Goal: Task Accomplishment & Management: Complete application form

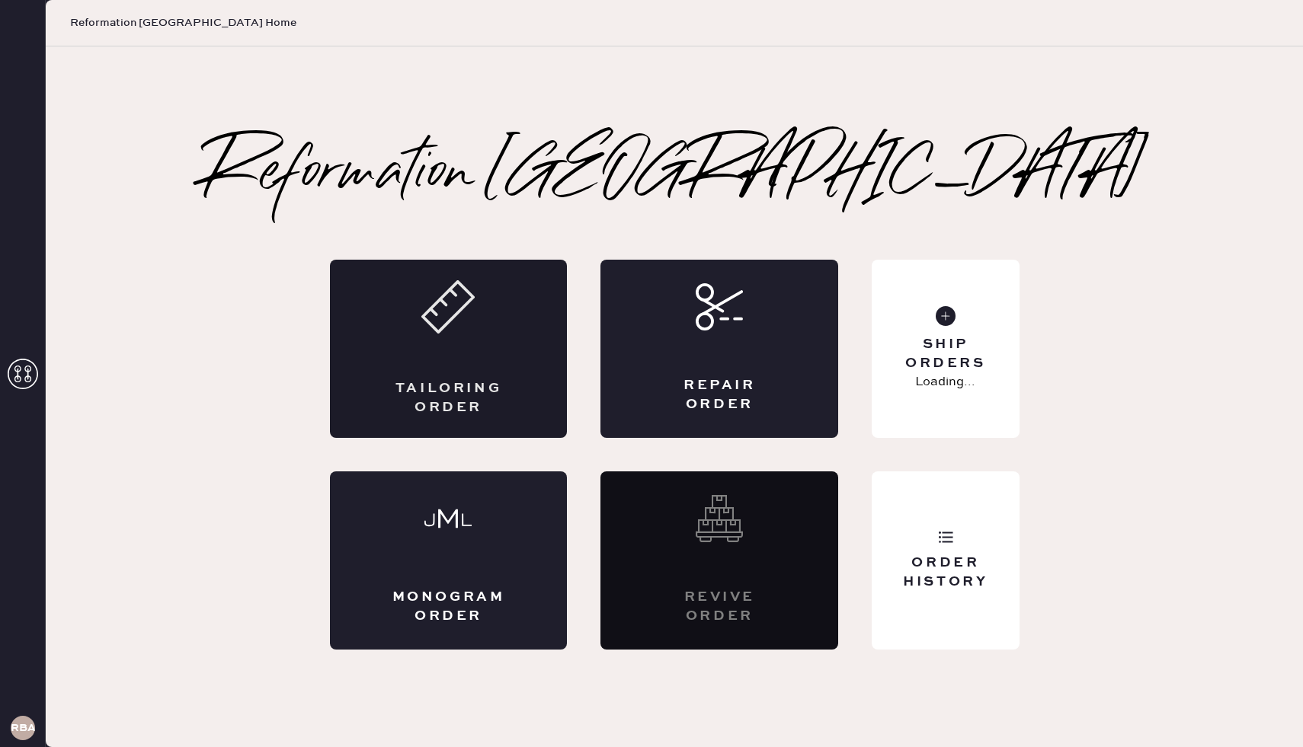
click at [431, 385] on div "Tailoring Order" at bounding box center [449, 398] width 116 height 38
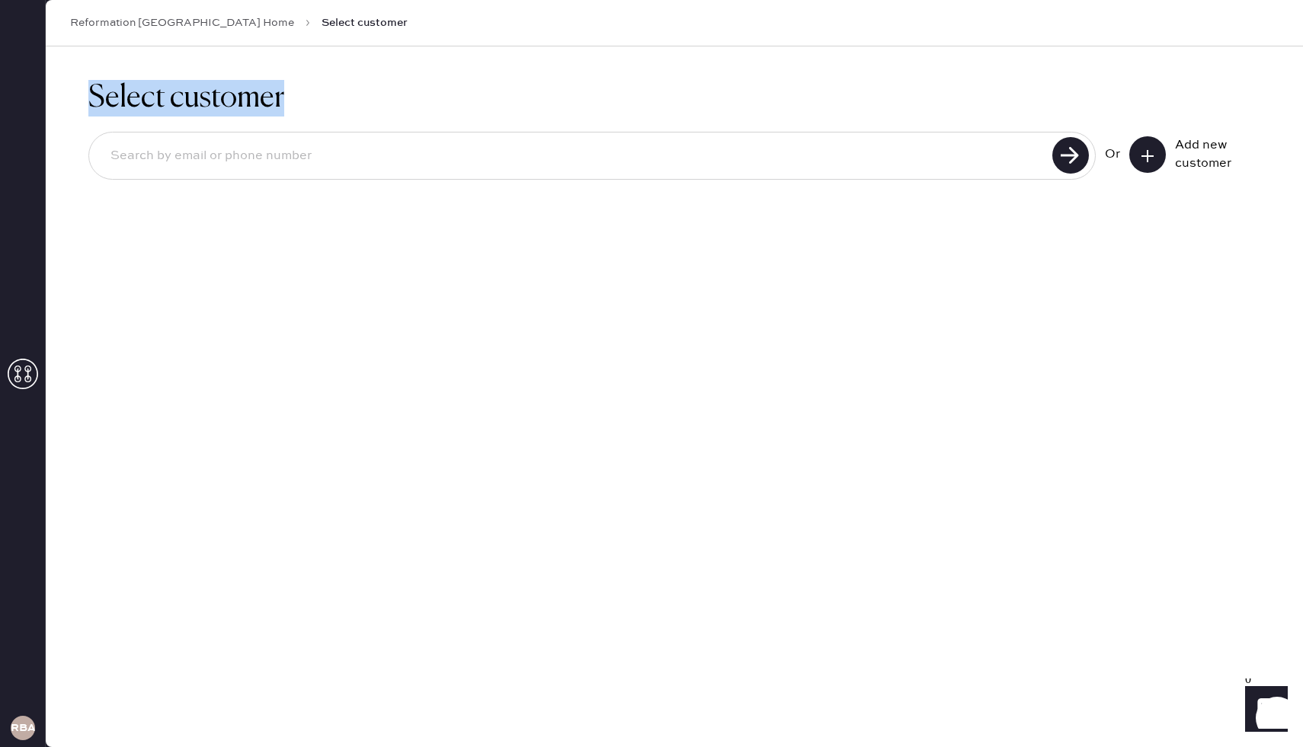
drag, startPoint x: 90, startPoint y: 94, endPoint x: 304, endPoint y: 94, distance: 214.1
click at [304, 94] on h1 "Select customer" at bounding box center [674, 98] width 1172 height 37
click at [505, 154] on input at bounding box center [572, 156] width 949 height 35
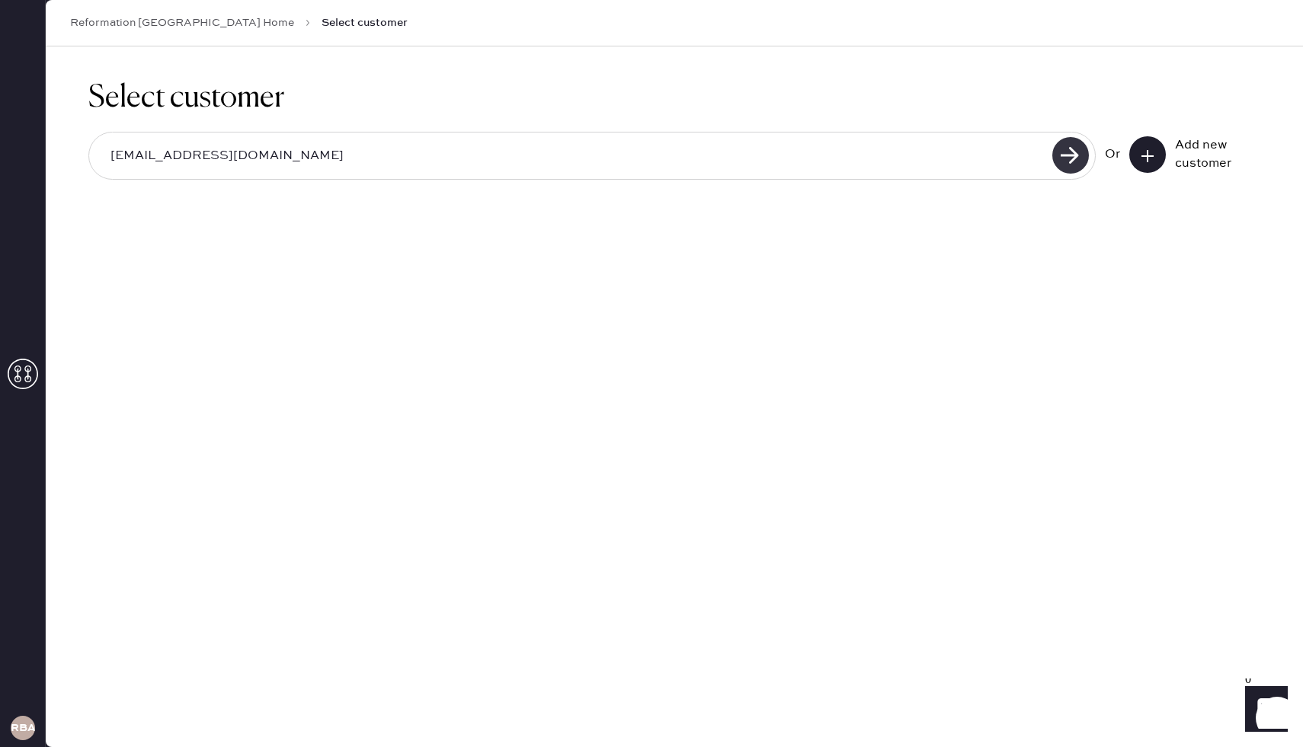
type input "[EMAIL_ADDRESS][DOMAIN_NAME]"
click at [1063, 163] on use at bounding box center [1070, 155] width 37 height 37
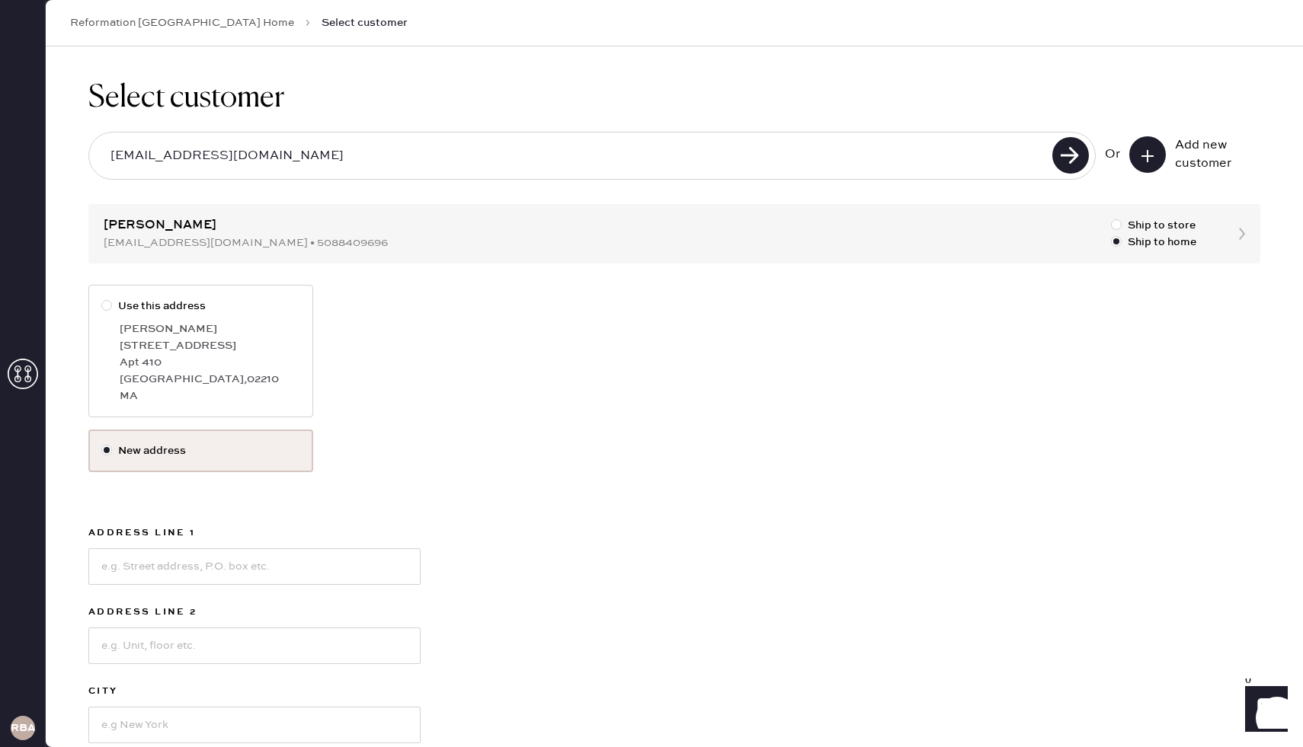
click at [187, 303] on label "Use this address" at bounding box center [200, 306] width 199 height 17
click at [102, 299] on input "Use this address" at bounding box center [101, 298] width 1 height 1
radio input "true"
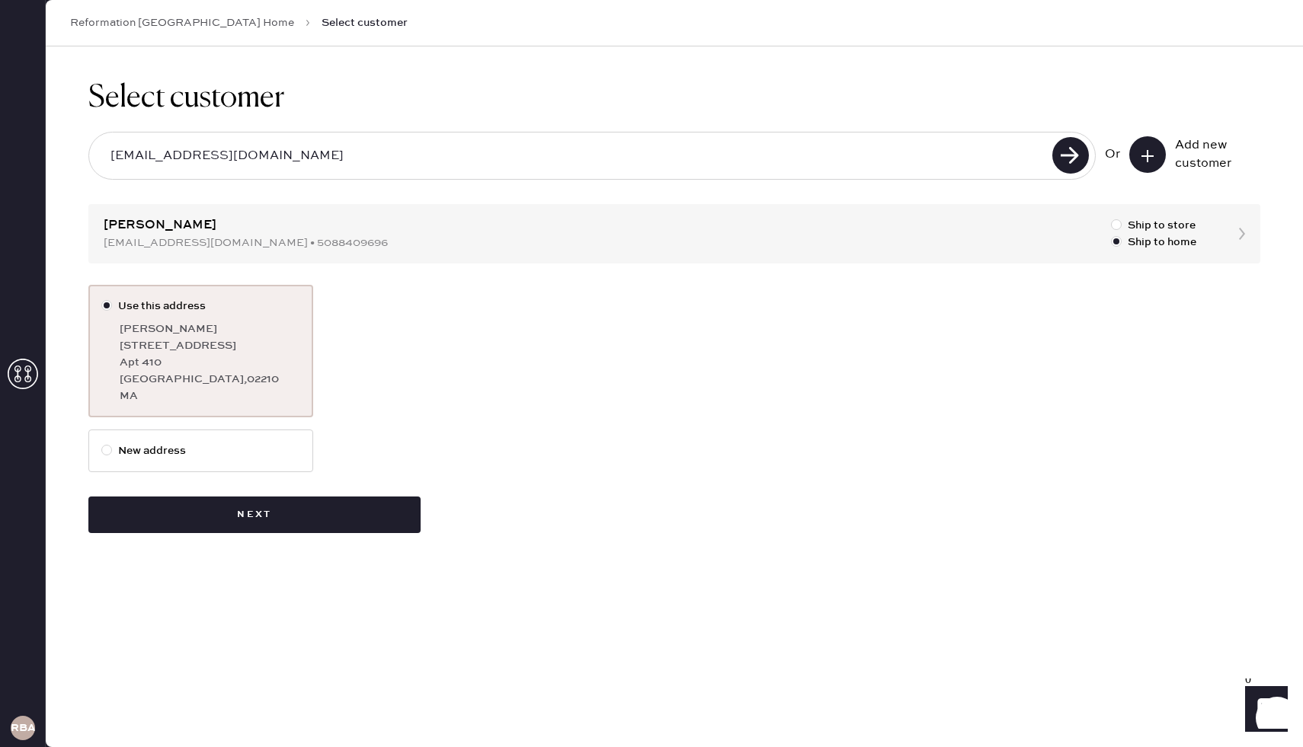
drag, startPoint x: 120, startPoint y: 328, endPoint x: 200, endPoint y: 329, distance: 80.0
click at [201, 329] on div "[PERSON_NAME]" at bounding box center [210, 329] width 181 height 17
copy div "[PERSON_NAME]"
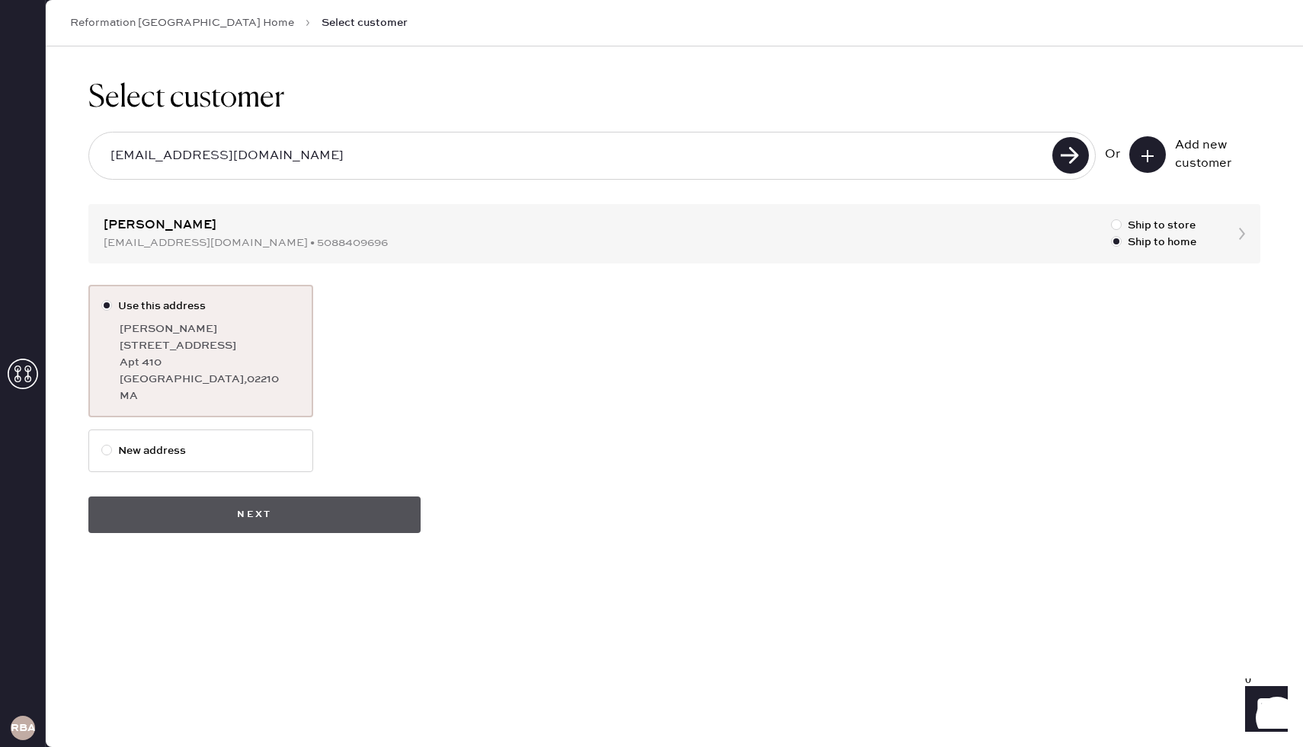
click at [215, 513] on button "Next" at bounding box center [254, 515] width 332 height 37
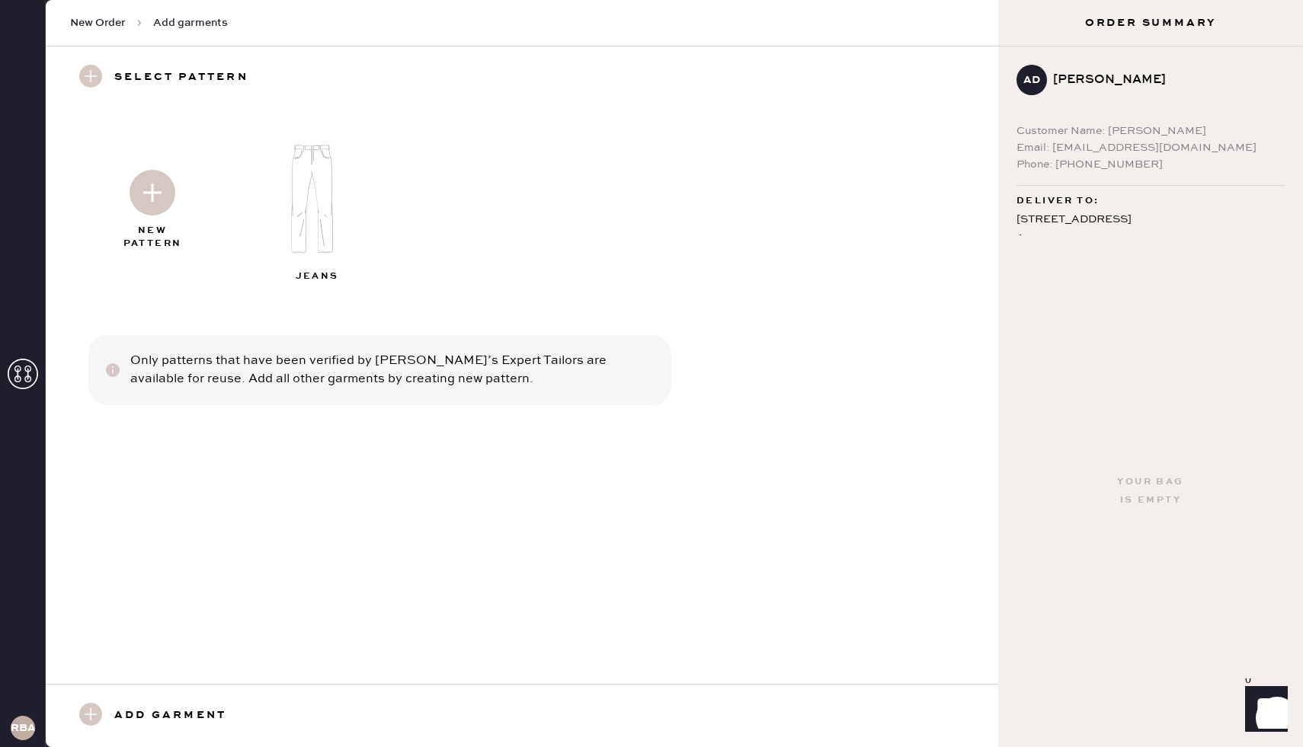
click at [151, 197] on img at bounding box center [153, 193] width 46 height 46
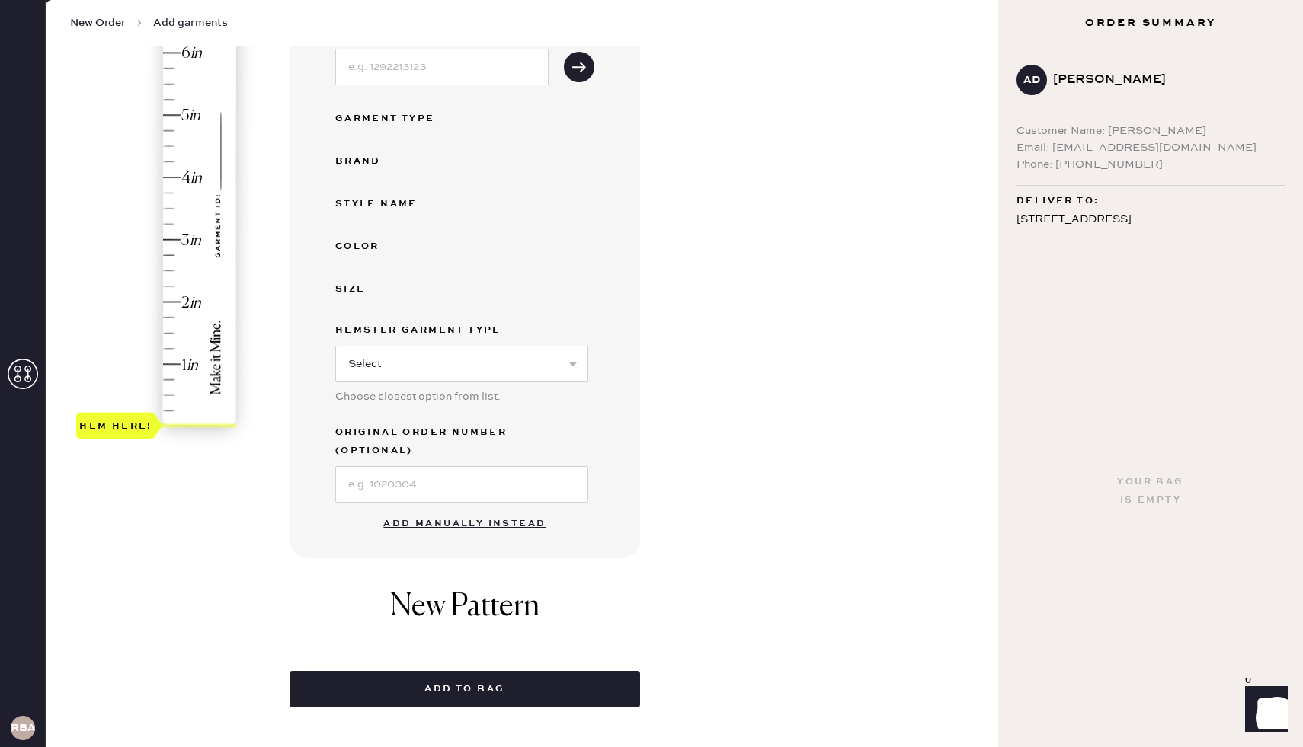
scroll to position [222, 0]
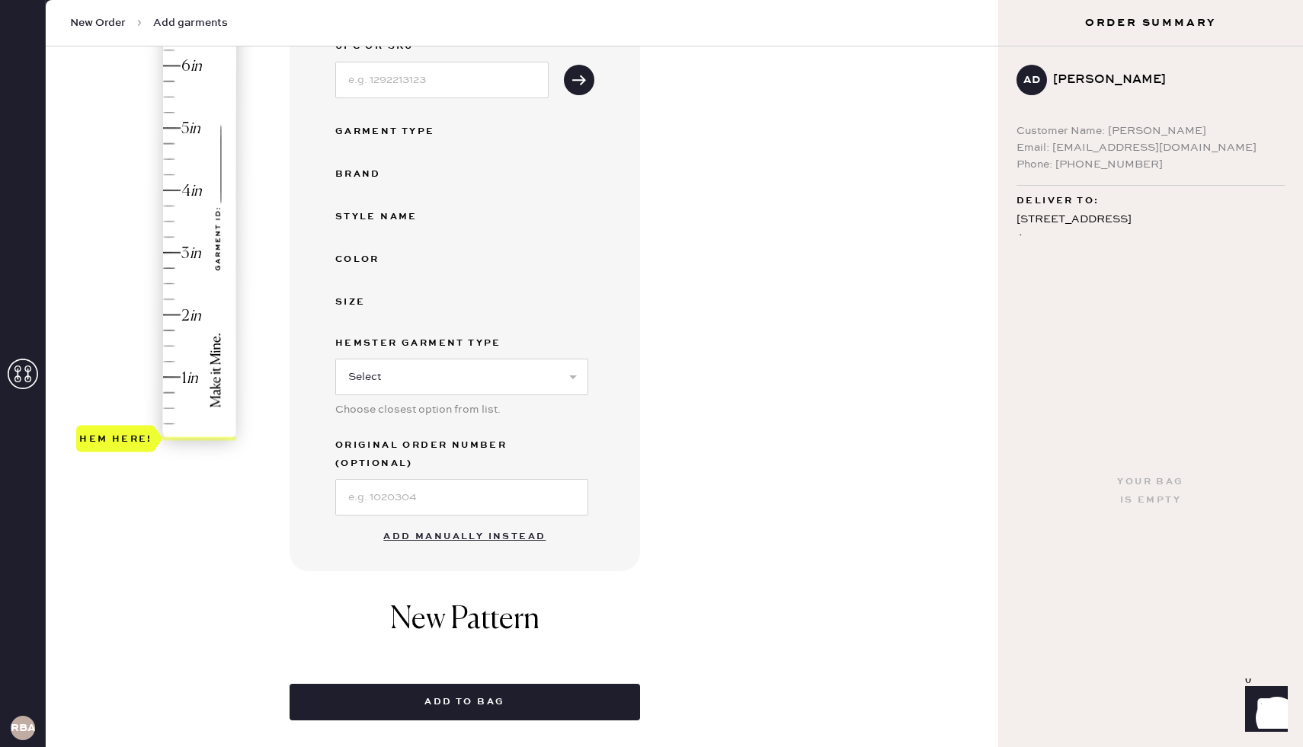
click at [431, 522] on button "Add manually instead" at bounding box center [464, 537] width 181 height 30
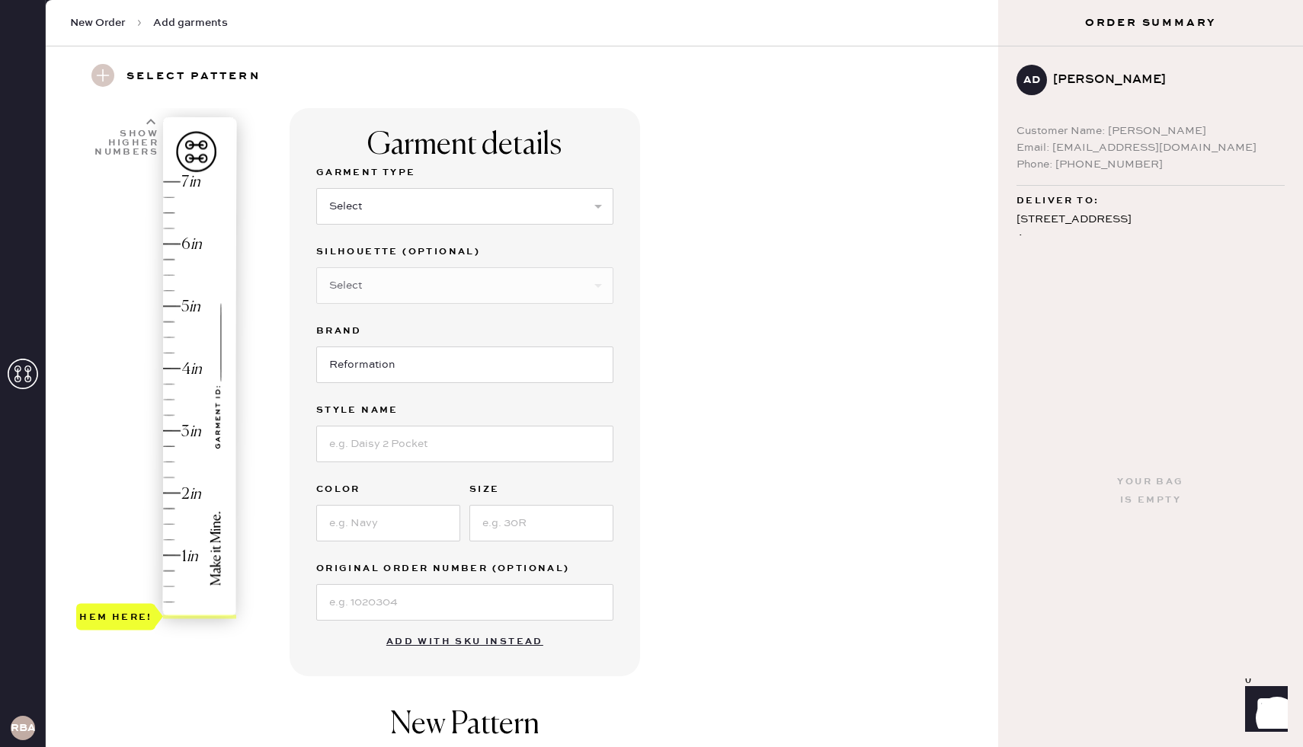
scroll to position [28, 0]
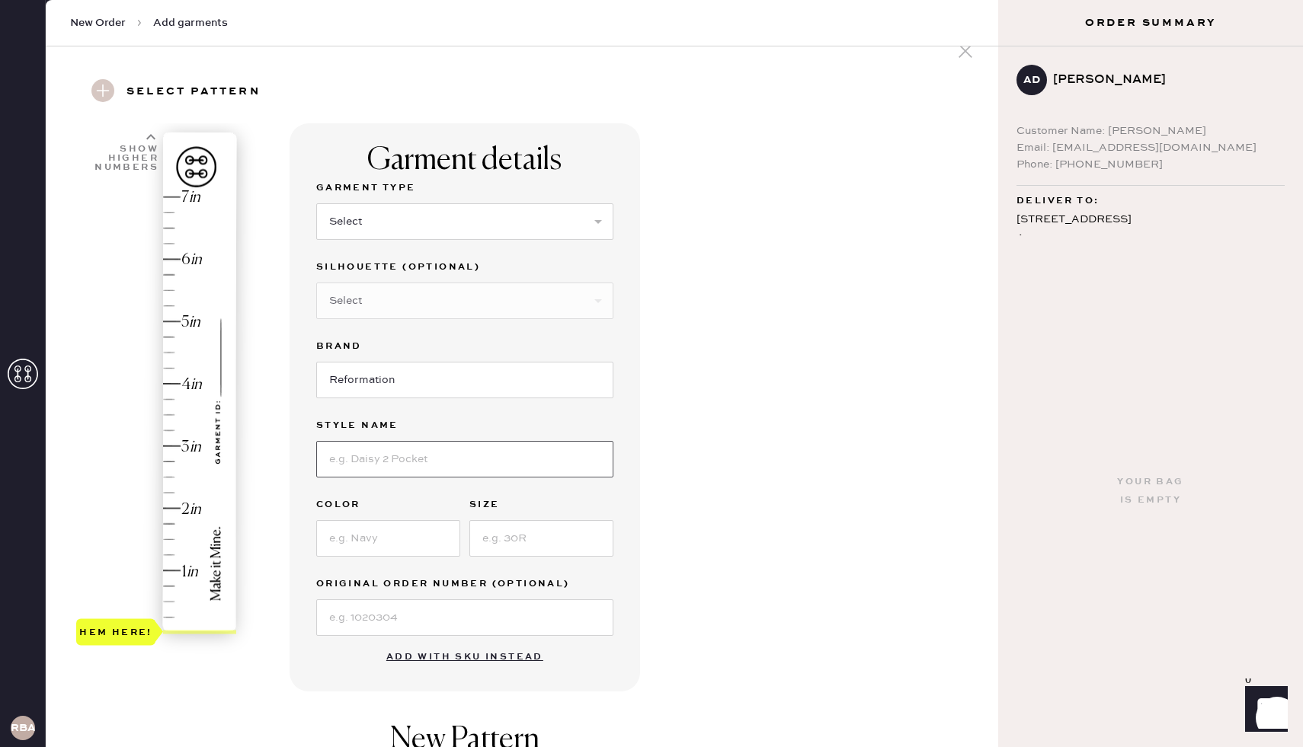
click at [354, 462] on input at bounding box center [464, 459] width 297 height 37
type input "[PERSON_NAME]"
click at [373, 230] on select "Select Basic Skirt Jeans Leggings Pants Shorts Basic Sleeved Dress Basic Sleeve…" at bounding box center [464, 221] width 297 height 37
select select "2"
click at [316, 203] on select "Select Basic Skirt Jeans Leggings Pants Shorts Basic Sleeved Dress Basic Sleeve…" at bounding box center [464, 221] width 297 height 37
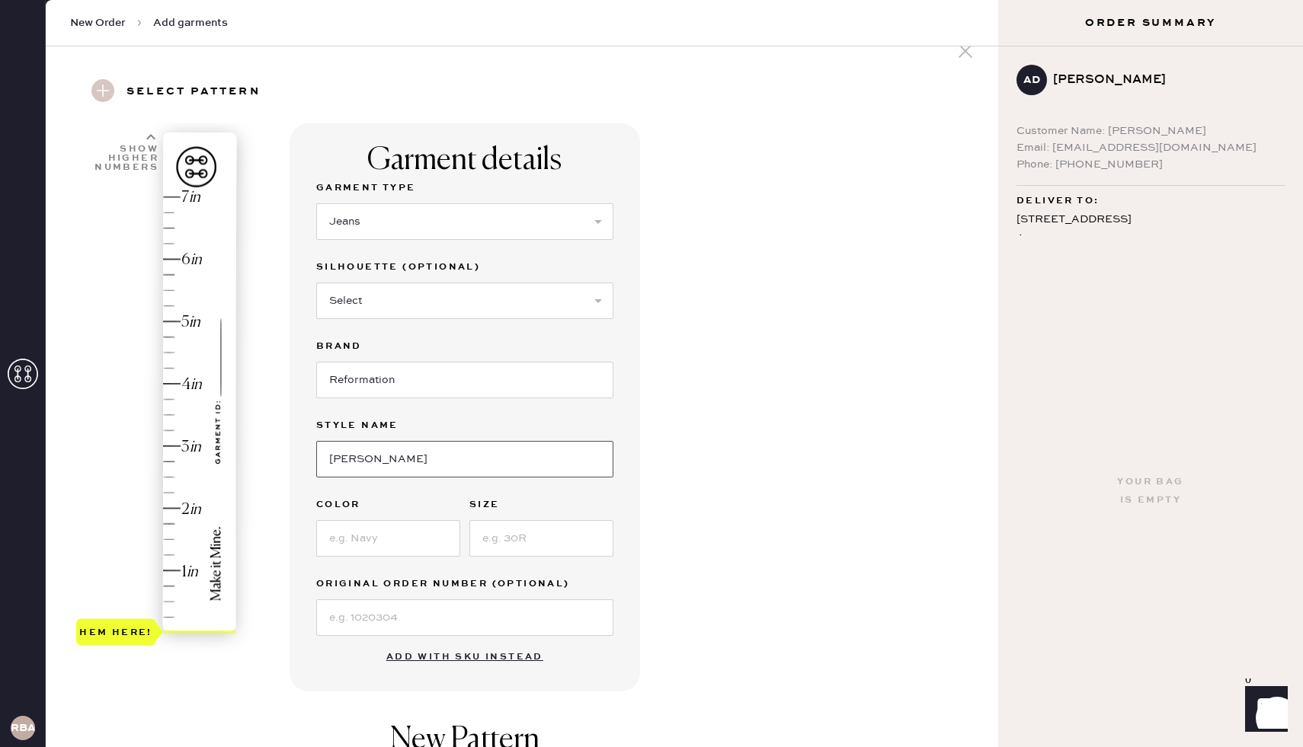
click at [396, 446] on input "[PERSON_NAME]" at bounding box center [464, 459] width 297 height 37
click at [408, 459] on input "[PERSON_NAME]" at bounding box center [464, 459] width 297 height 37
type input "[PERSON_NAME] Rise Slouchy Wide Leg"
click at [350, 549] on input at bounding box center [388, 538] width 144 height 37
type input "Sand Dollar"
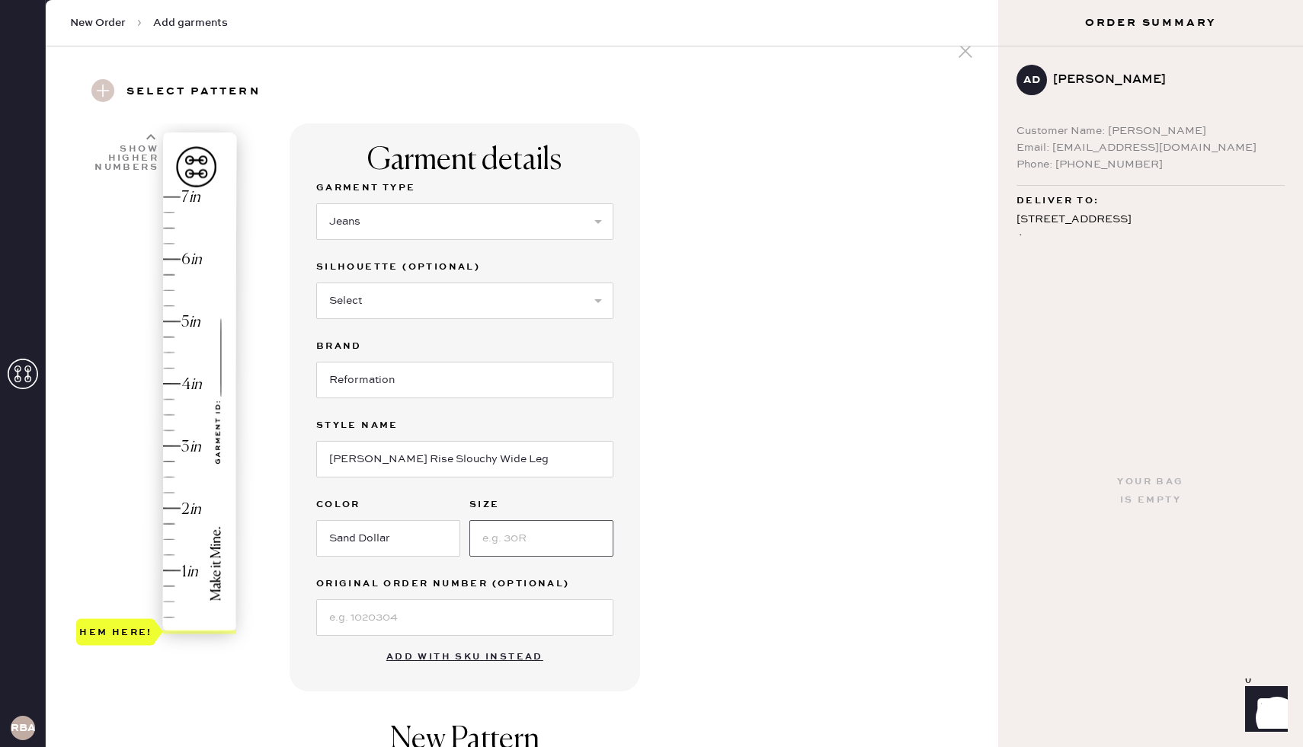
click at [507, 540] on input at bounding box center [541, 538] width 144 height 37
type input "25"
click at [359, 610] on input at bounding box center [464, 618] width 297 height 37
click at [285, 628] on div "1 in 2 in 3 in 4 in 5 in 6 in 7 in Show higher numbers Show lower numbers Hem h…" at bounding box center [522, 556] width 928 height 866
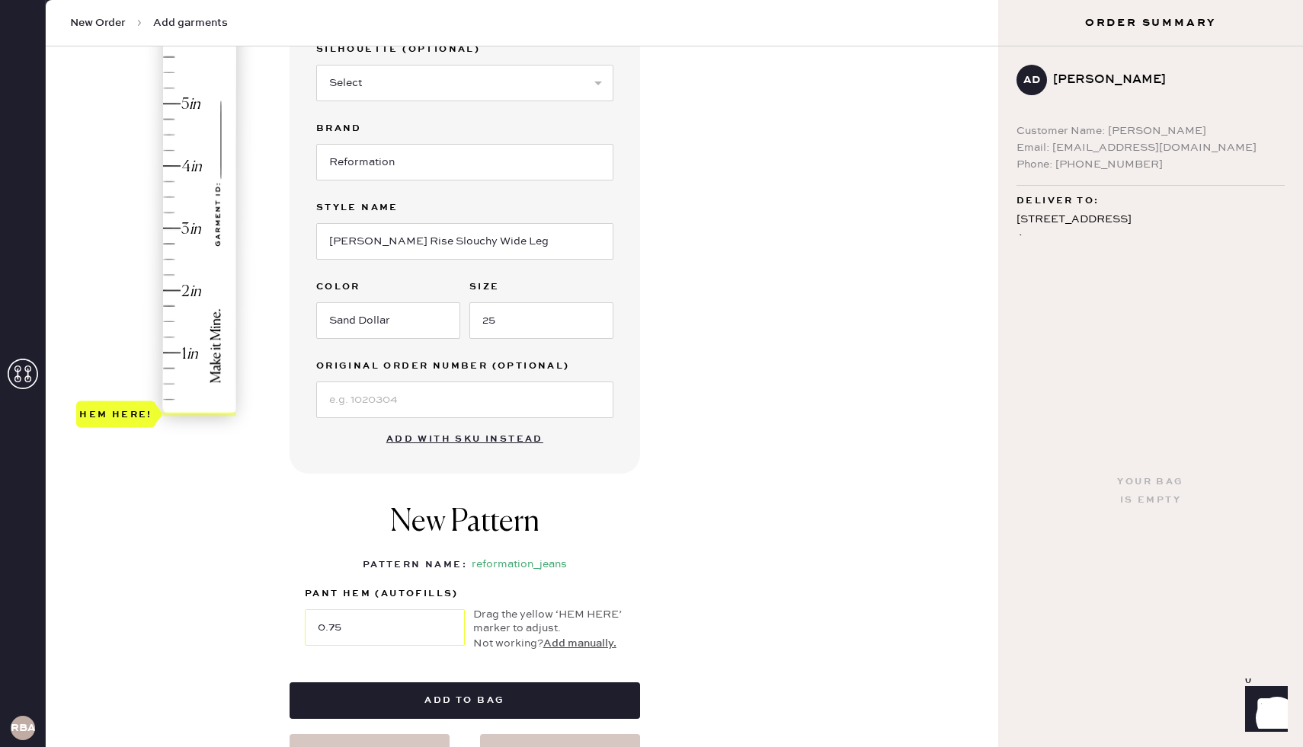
click at [163, 356] on div "Hem here!" at bounding box center [157, 198] width 162 height 450
type input "1"
click at [163, 354] on div "Hem here!" at bounding box center [157, 198] width 162 height 450
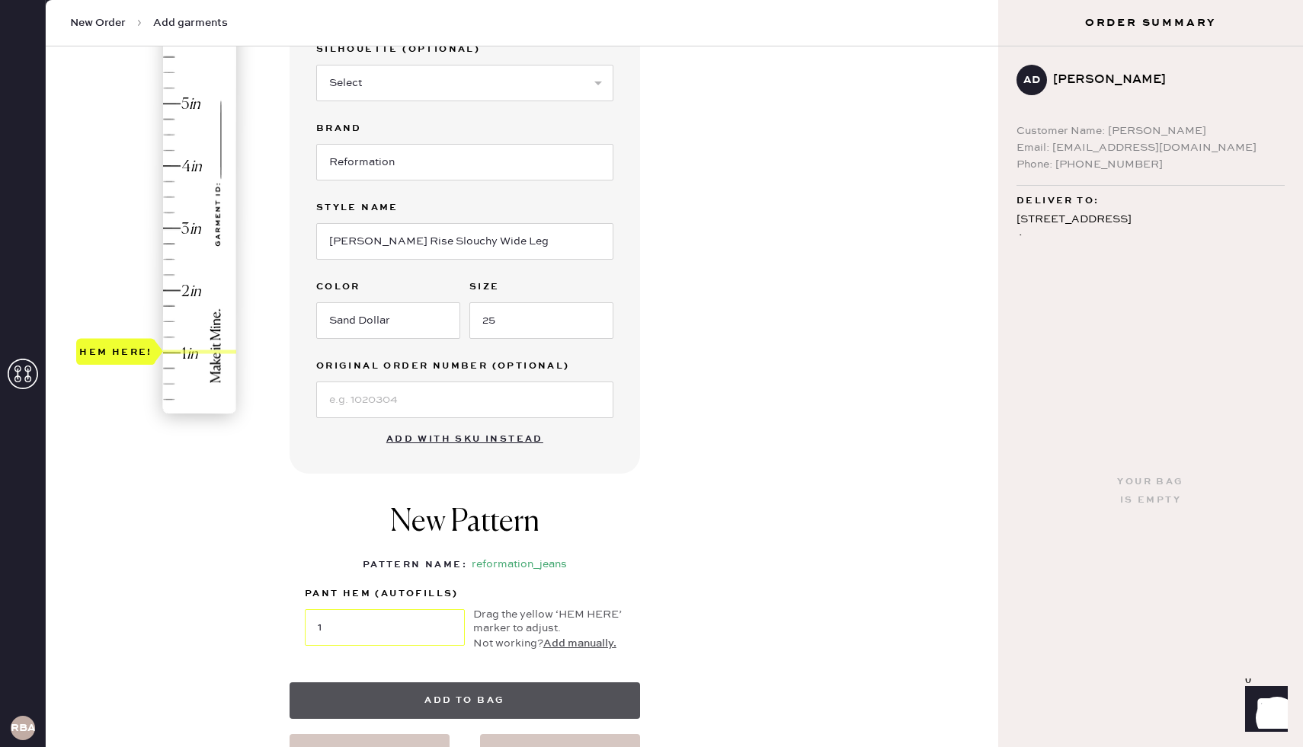
click at [437, 704] on button "Add to bag" at bounding box center [465, 701] width 350 height 37
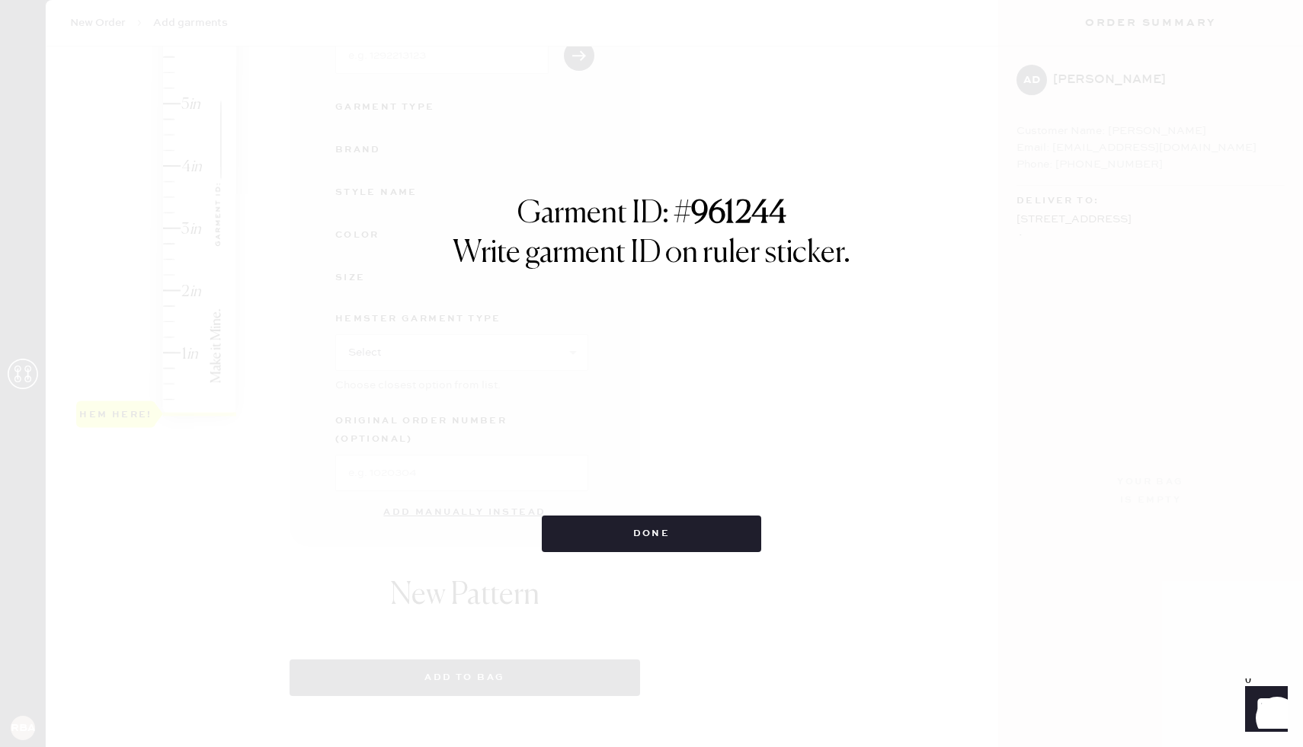
select select "2"
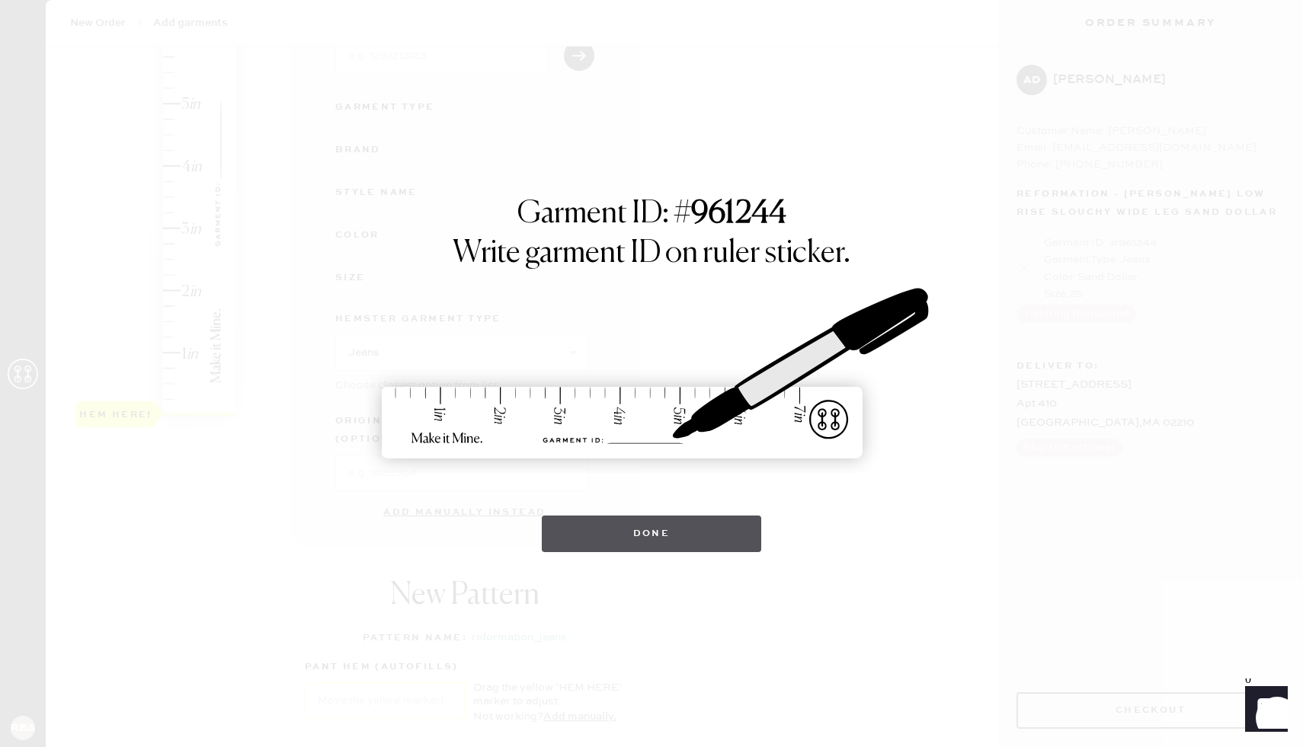
click at [698, 537] on button "Done" at bounding box center [652, 534] width 220 height 37
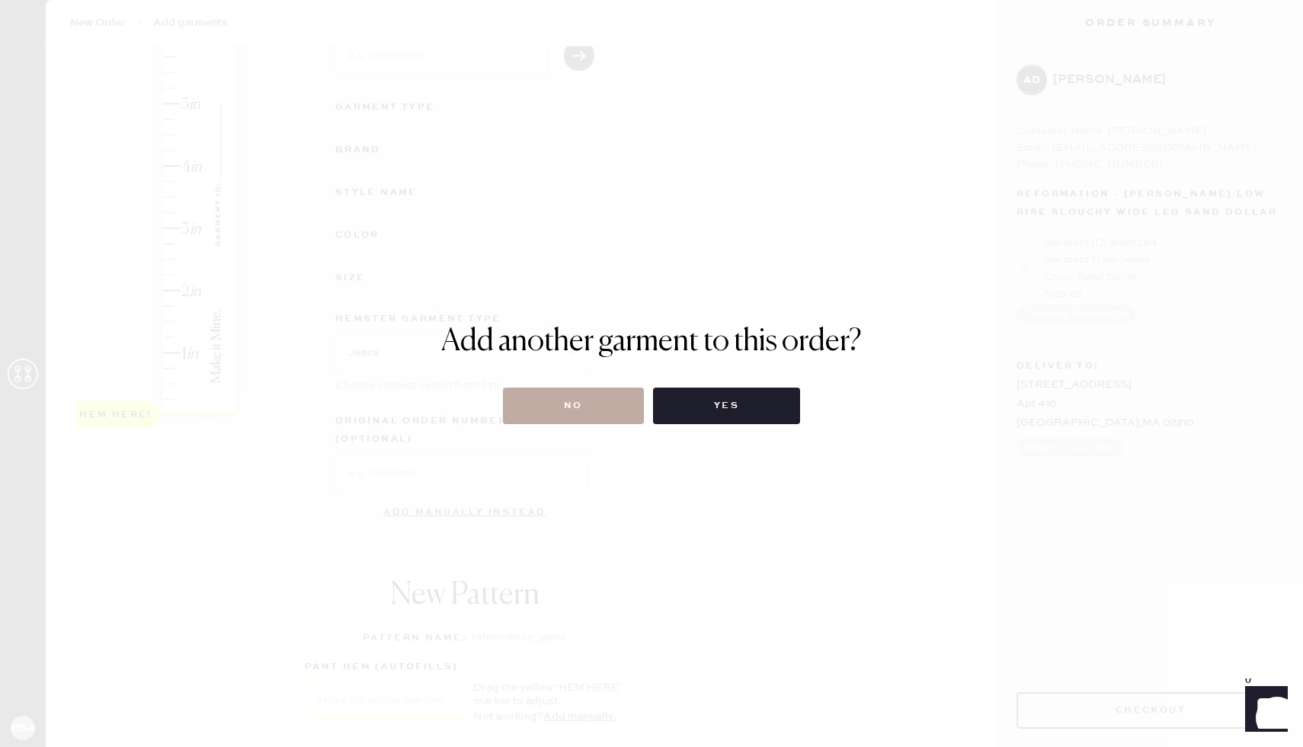
click at [572, 410] on button "No" at bounding box center [573, 406] width 141 height 37
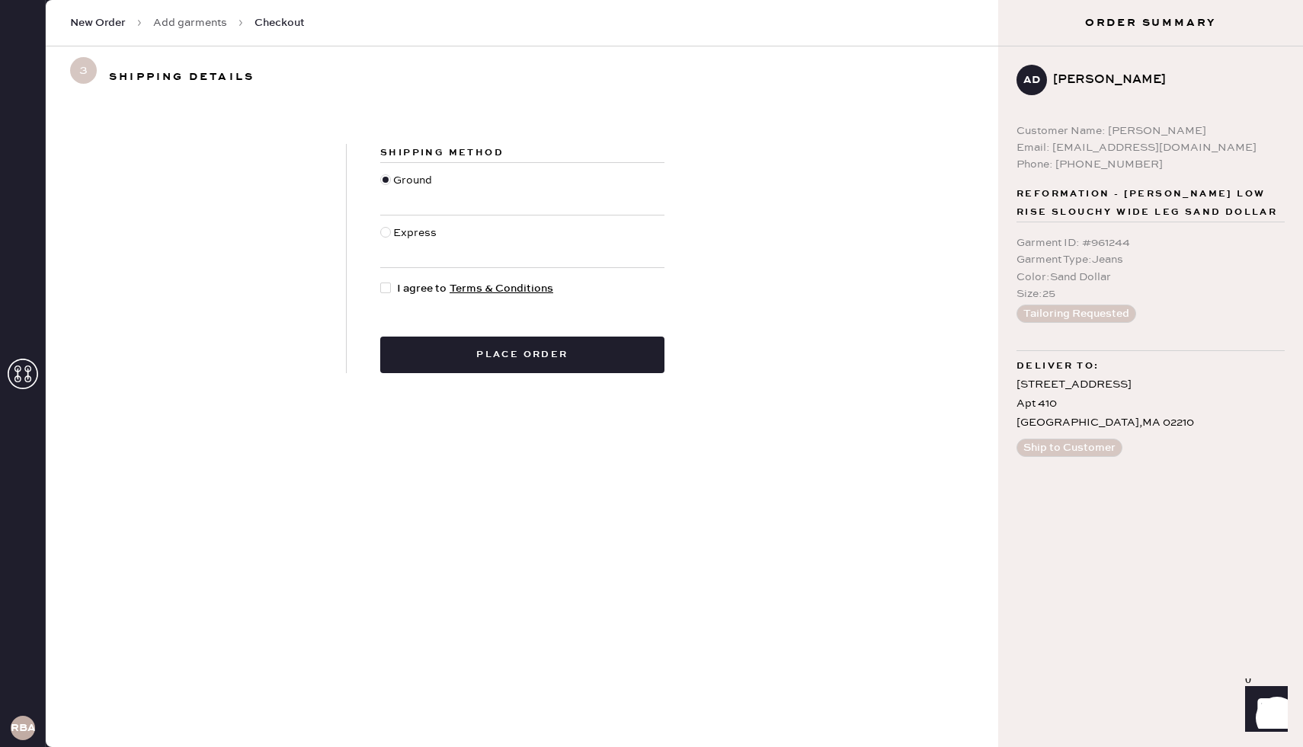
click at [390, 288] on div at bounding box center [385, 288] width 11 height 11
click at [381, 281] on input "I agree to Terms & Conditions" at bounding box center [380, 280] width 1 height 1
checkbox input "true"
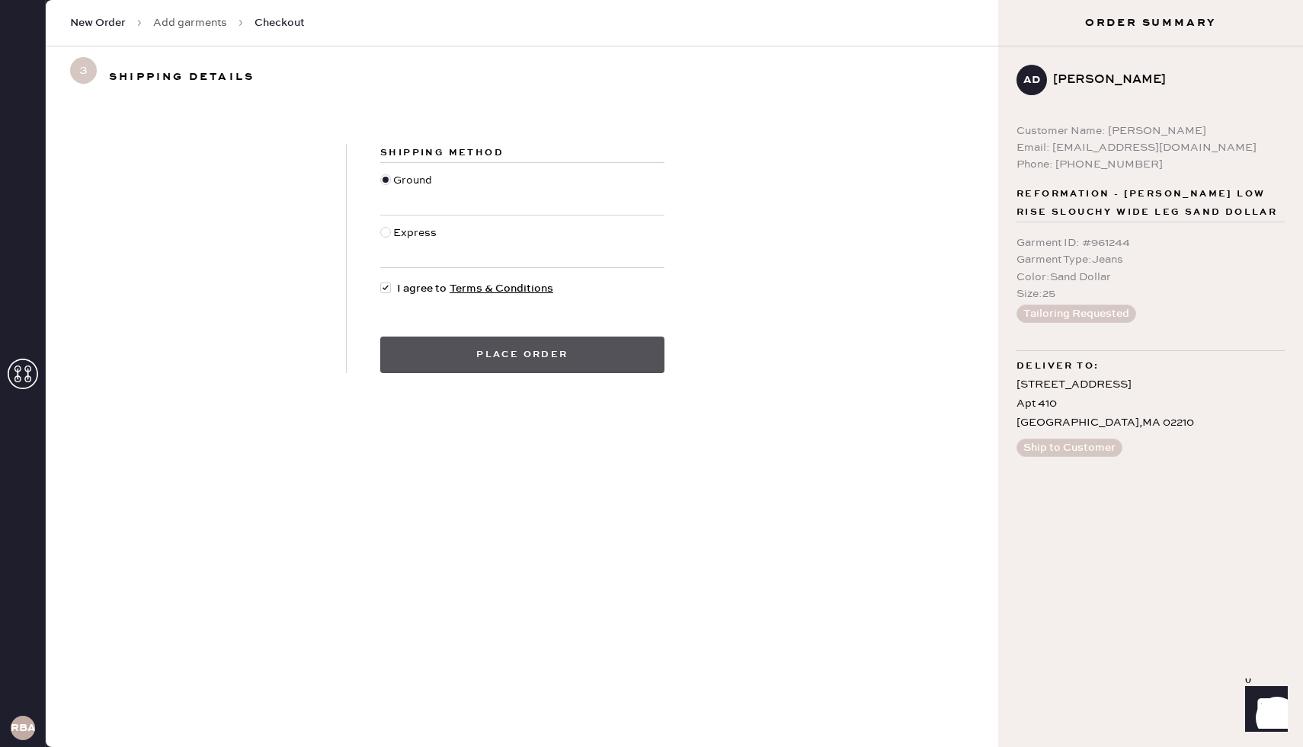
click at [502, 346] on button "Place order" at bounding box center [522, 355] width 284 height 37
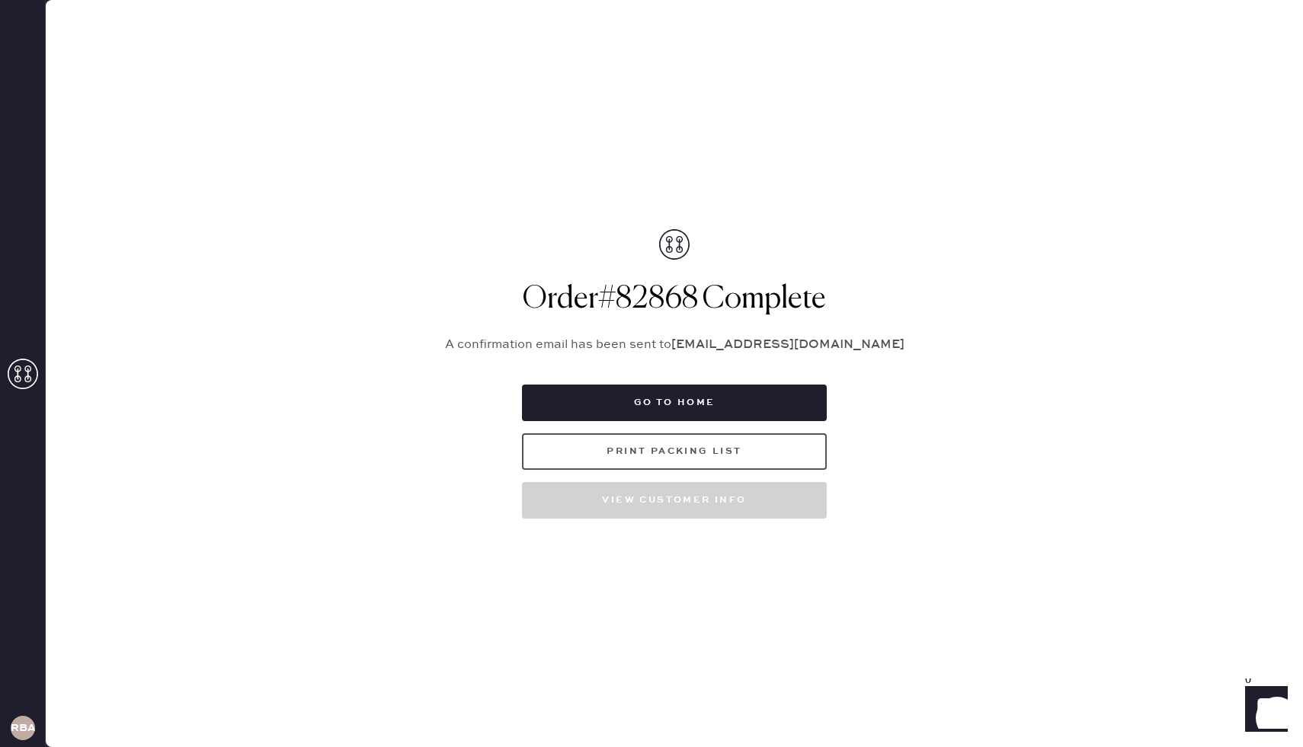
click at [629, 449] on button "Print Packing List" at bounding box center [674, 452] width 305 height 37
click at [646, 456] on button "Print Packing List" at bounding box center [674, 452] width 305 height 37
click at [718, 453] on button "Print Packing List" at bounding box center [674, 452] width 305 height 37
